Goal: Task Accomplishment & Management: Manage account settings

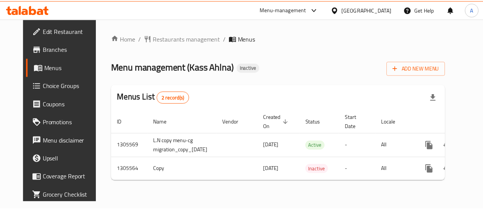
scroll to position [0, 27]
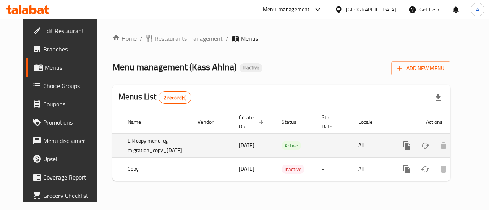
click at [461, 150] on link "enhanced table" at bounding box center [461, 146] width 18 height 18
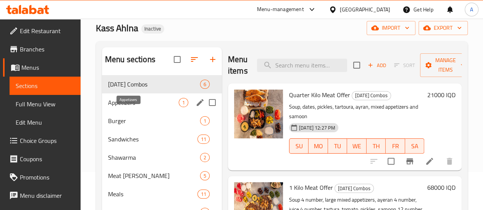
click at [137, 107] on span "Appetizers" at bounding box center [143, 102] width 71 height 9
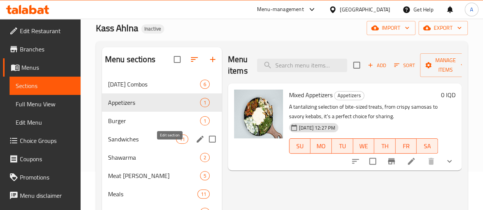
scroll to position [115, 0]
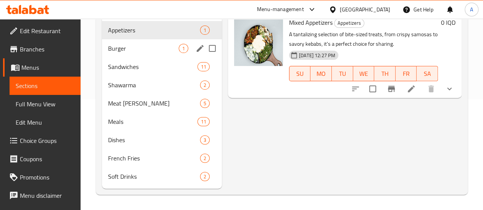
click at [131, 58] on div "Burger 1" at bounding box center [162, 48] width 120 height 18
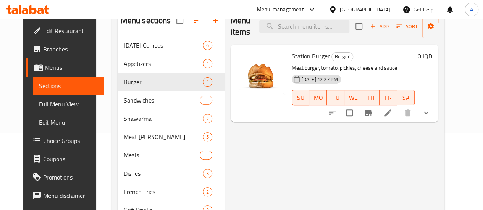
scroll to position [122, 0]
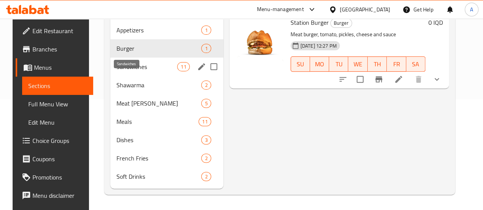
click at [116, 69] on span "Sandwiches" at bounding box center [146, 66] width 61 height 9
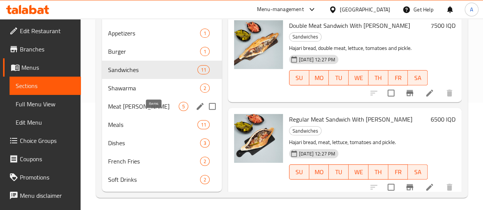
scroll to position [122, 0]
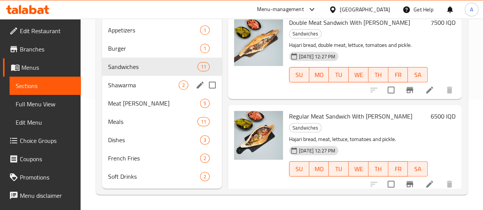
click at [147, 92] on div "Shawarma 2" at bounding box center [162, 85] width 120 height 18
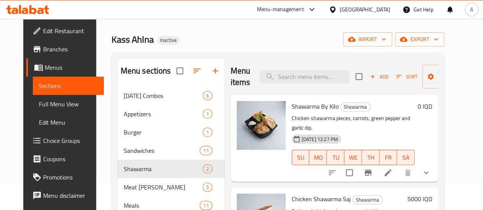
scroll to position [122, 0]
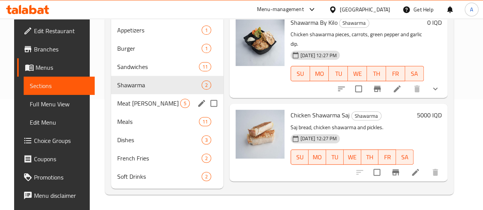
click at [149, 97] on div "Meat [PERSON_NAME] 5" at bounding box center [167, 103] width 112 height 18
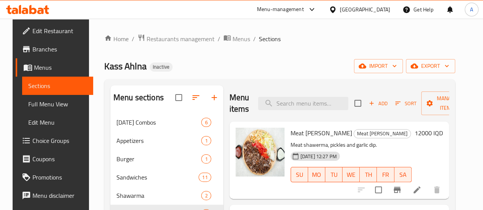
scroll to position [122, 0]
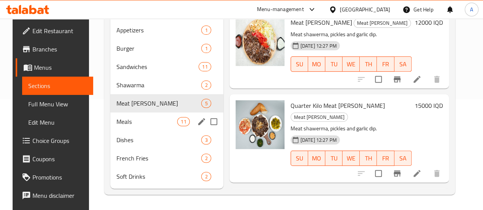
click at [142, 126] on div "Meals 11" at bounding box center [166, 122] width 113 height 18
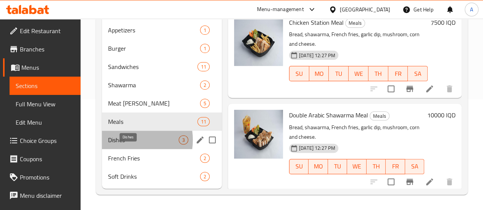
click at [127, 140] on span "Dishes" at bounding box center [143, 139] width 71 height 9
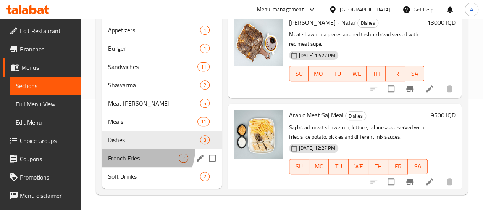
click at [141, 150] on div "French Fries 2" at bounding box center [162, 158] width 120 height 18
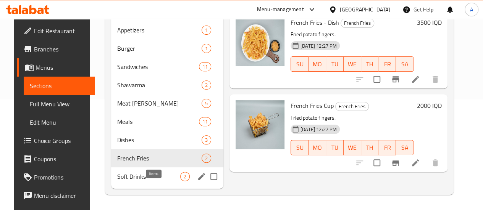
click at [181, 175] on span "2" at bounding box center [185, 176] width 9 height 7
